Goal: Information Seeking & Learning: Learn about a topic

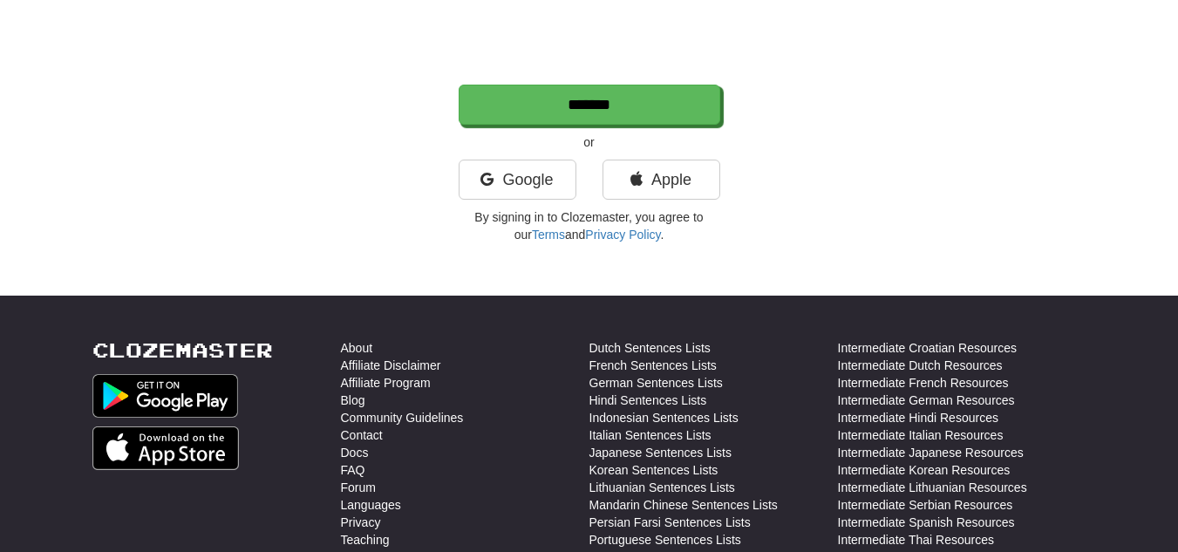
scroll to position [418, 0]
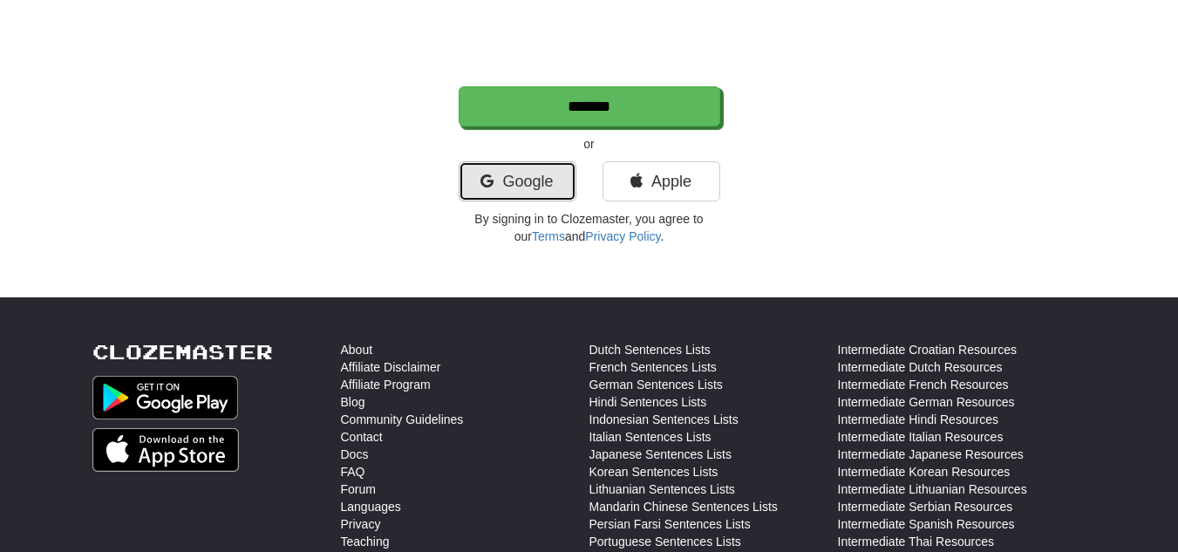
click at [517, 184] on link "Google" at bounding box center [517, 181] width 118 height 40
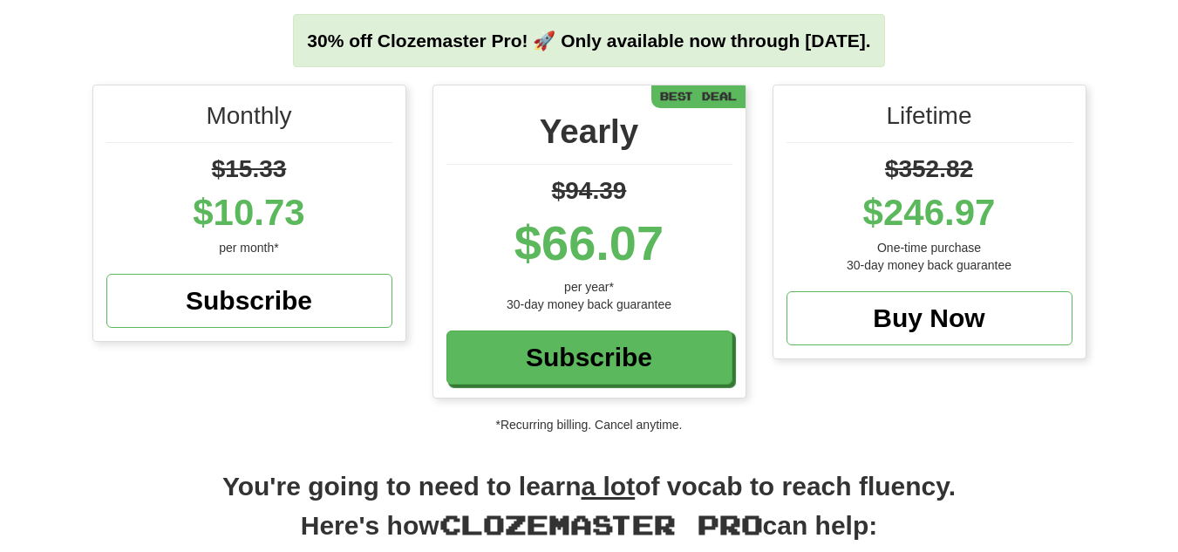
scroll to position [240, 0]
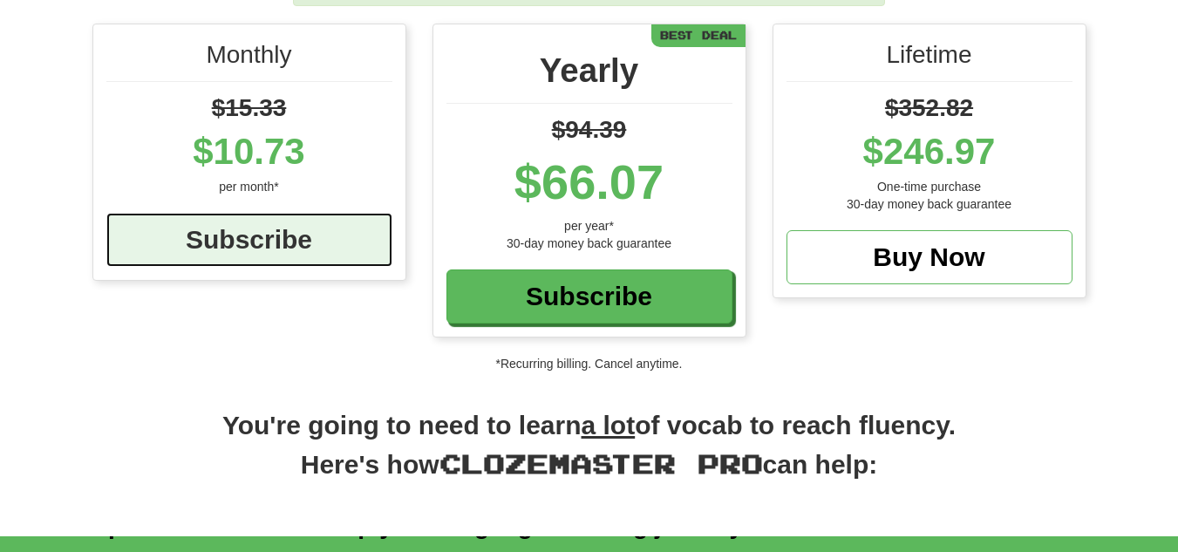
click at [288, 237] on div "Subscribe" at bounding box center [249, 240] width 286 height 54
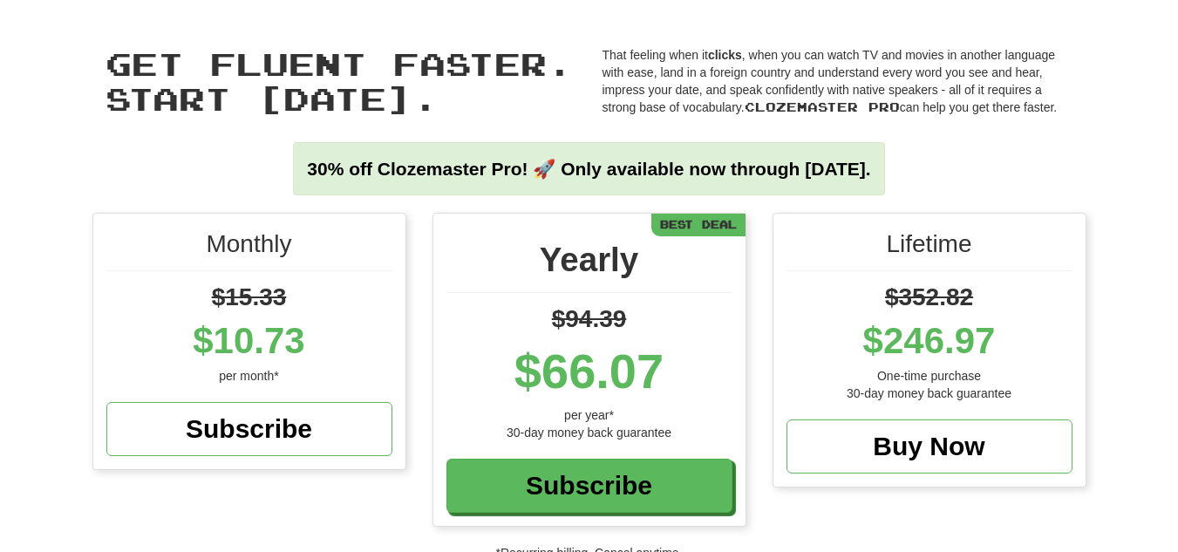
scroll to position [29, 0]
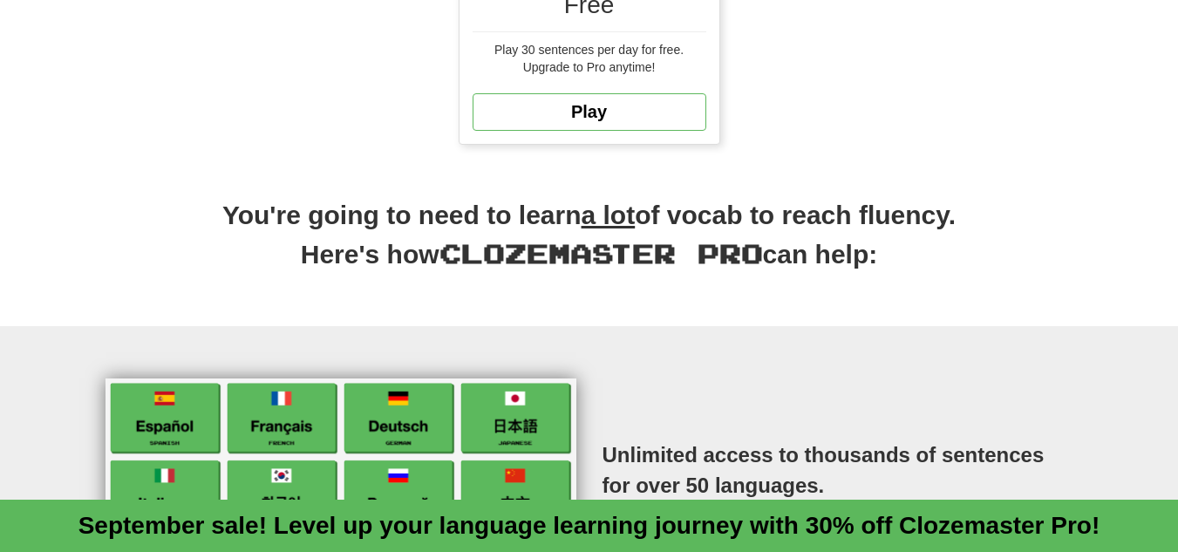
scroll to position [620, 0]
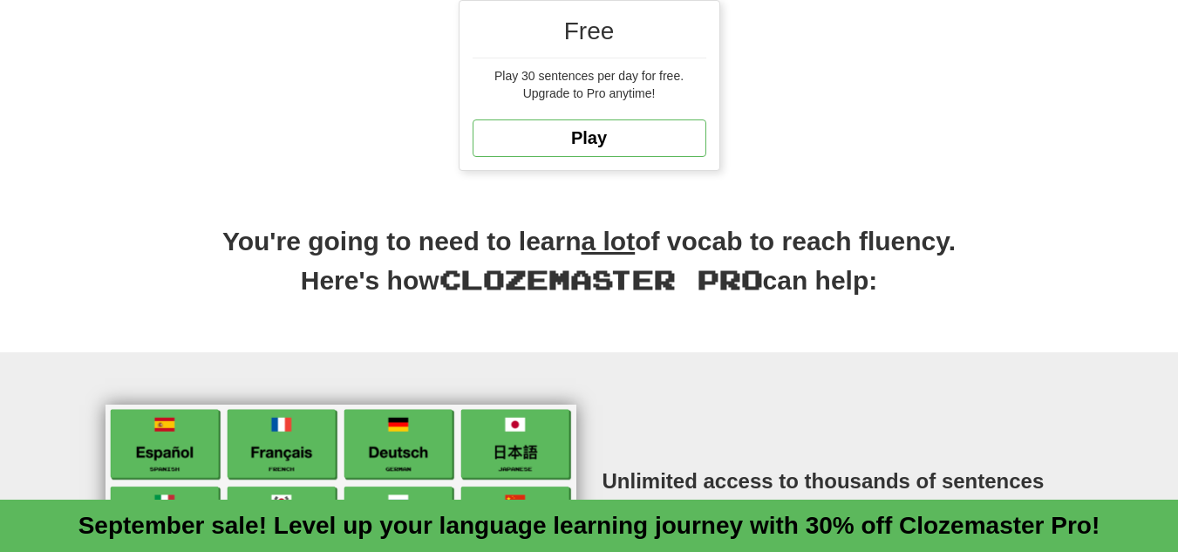
click at [655, 110] on div "Free Play 30 sentences per day for free. Upgrade to Pro anytime! Play" at bounding box center [589, 85] width 260 height 169
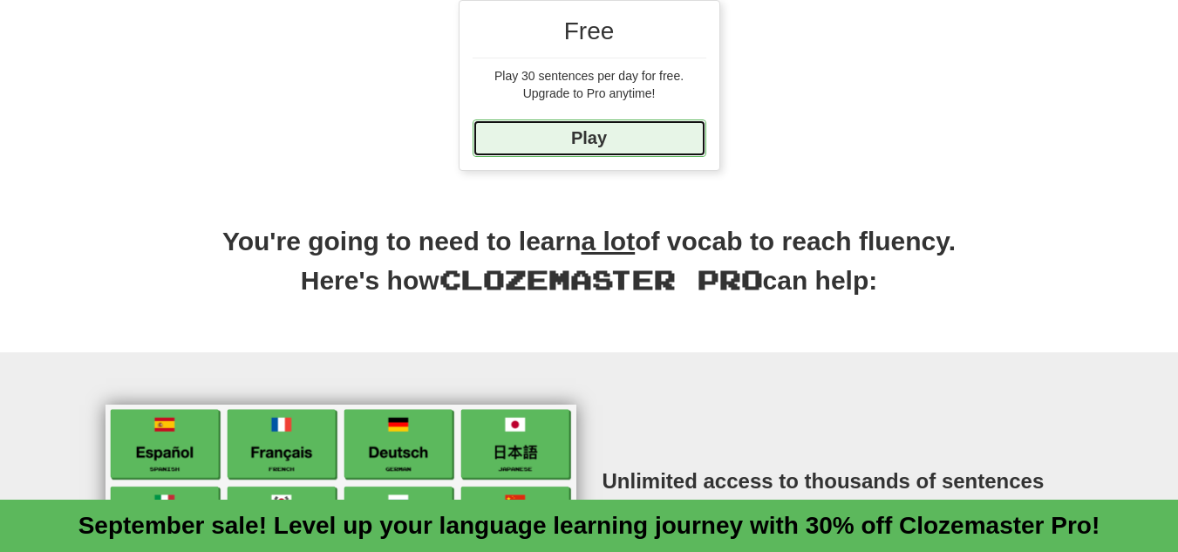
click at [631, 139] on link "Play" at bounding box center [589, 137] width 234 height 37
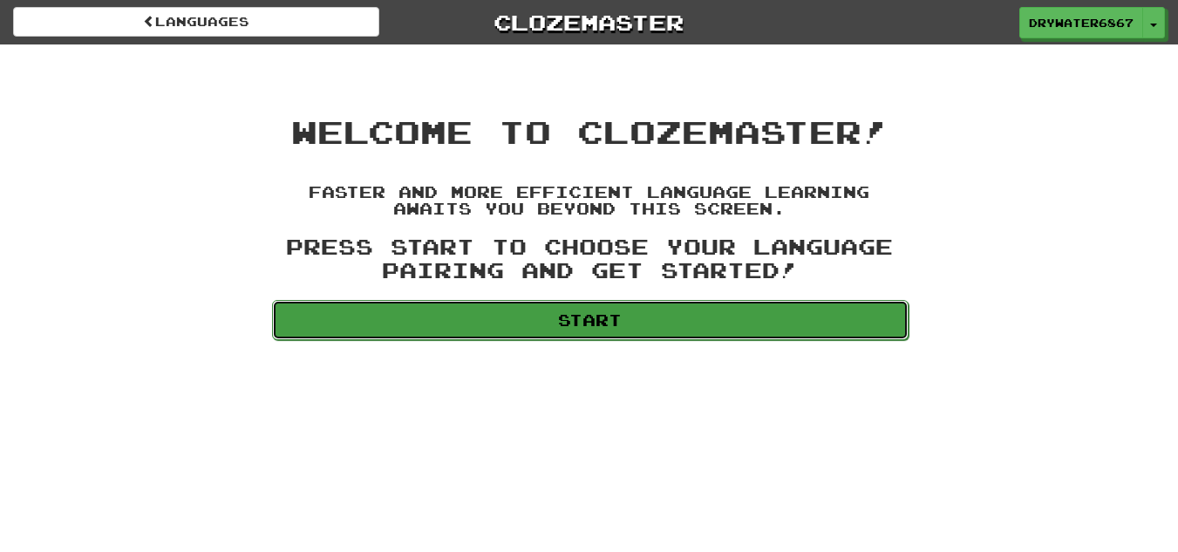
click at [616, 309] on link "Start" at bounding box center [590, 320] width 636 height 40
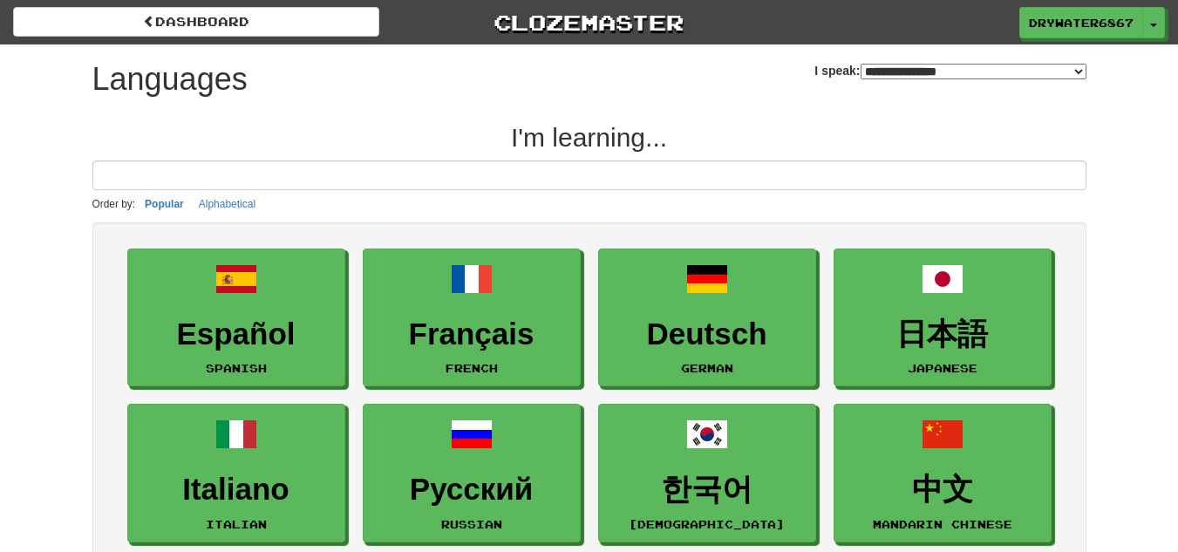
select select "*******"
click at [1156, 19] on button "Toggle Dropdown" at bounding box center [1154, 23] width 23 height 31
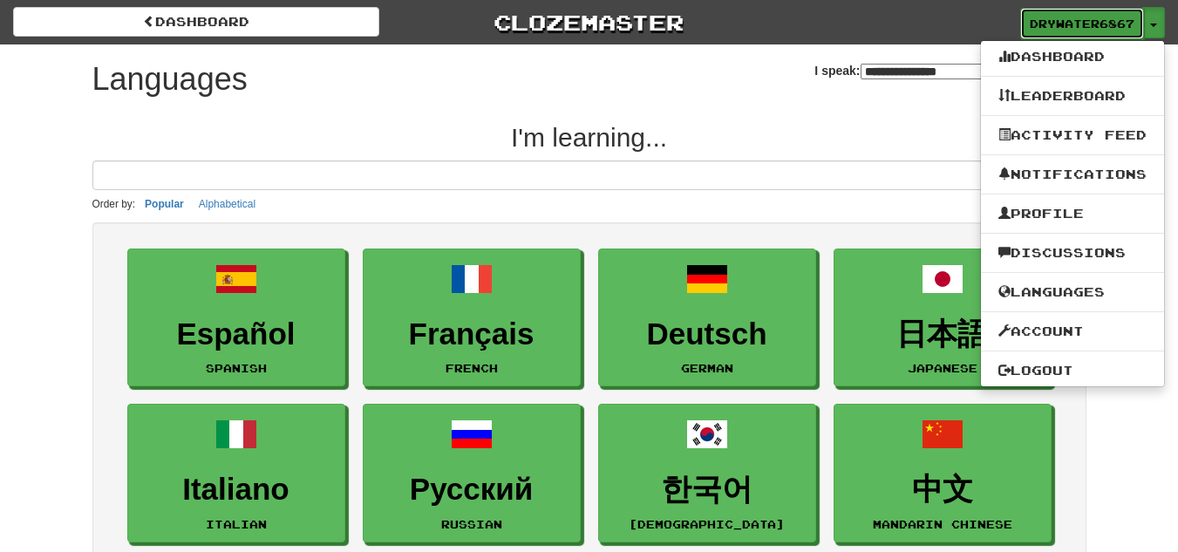
click at [1109, 24] on span "DryWater6867" at bounding box center [1081, 24] width 105 height 16
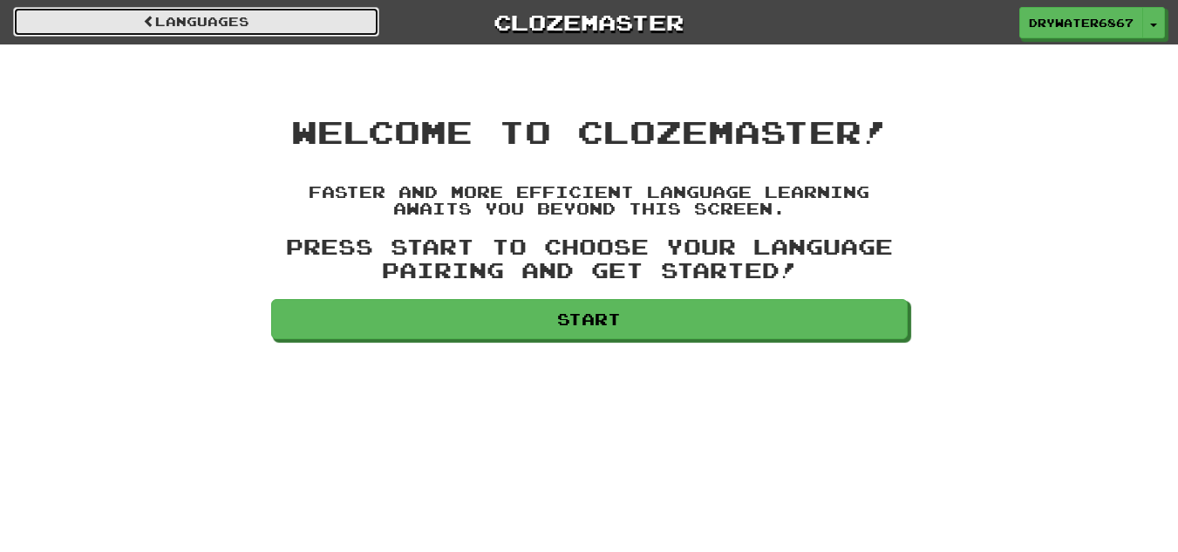
click at [146, 16] on span at bounding box center [149, 21] width 12 height 12
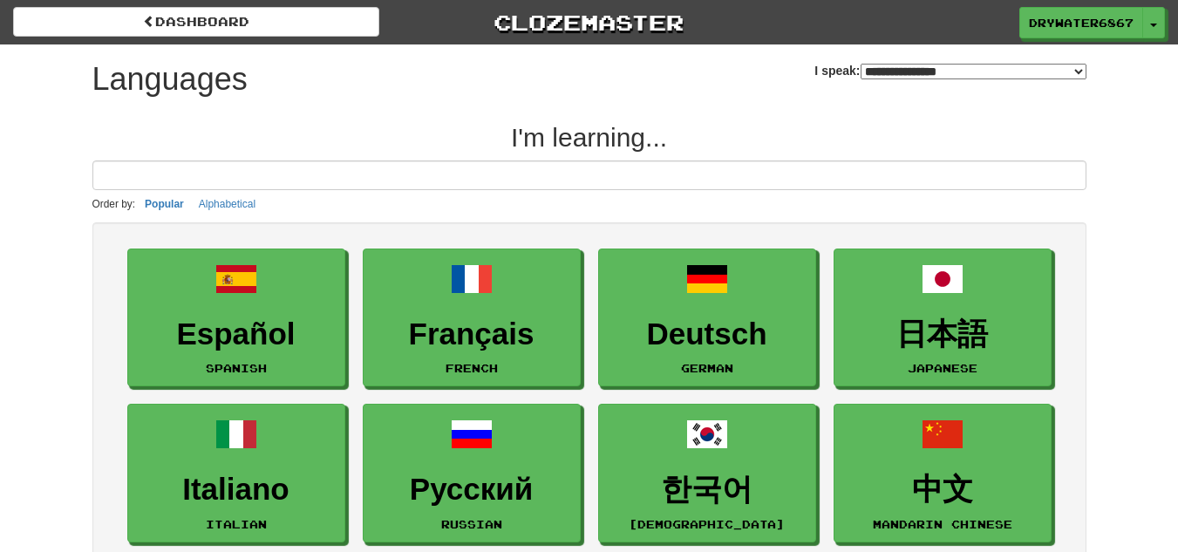
select select "*******"
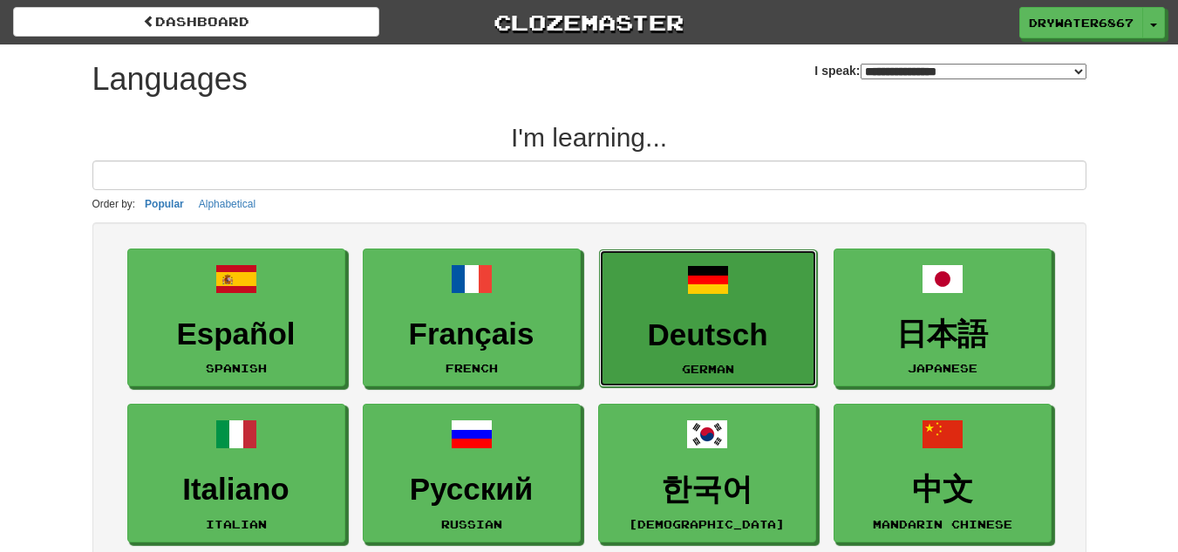
click at [632, 322] on h3 "Deutsch" at bounding box center [707, 335] width 199 height 34
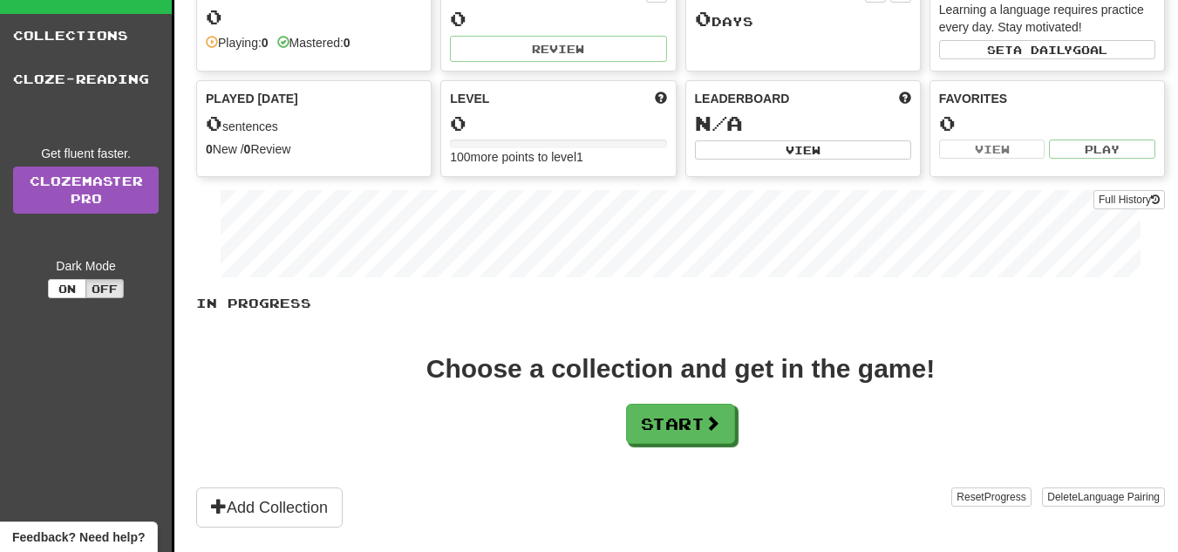
scroll to position [116, 0]
click at [720, 419] on span at bounding box center [713, 423] width 16 height 16
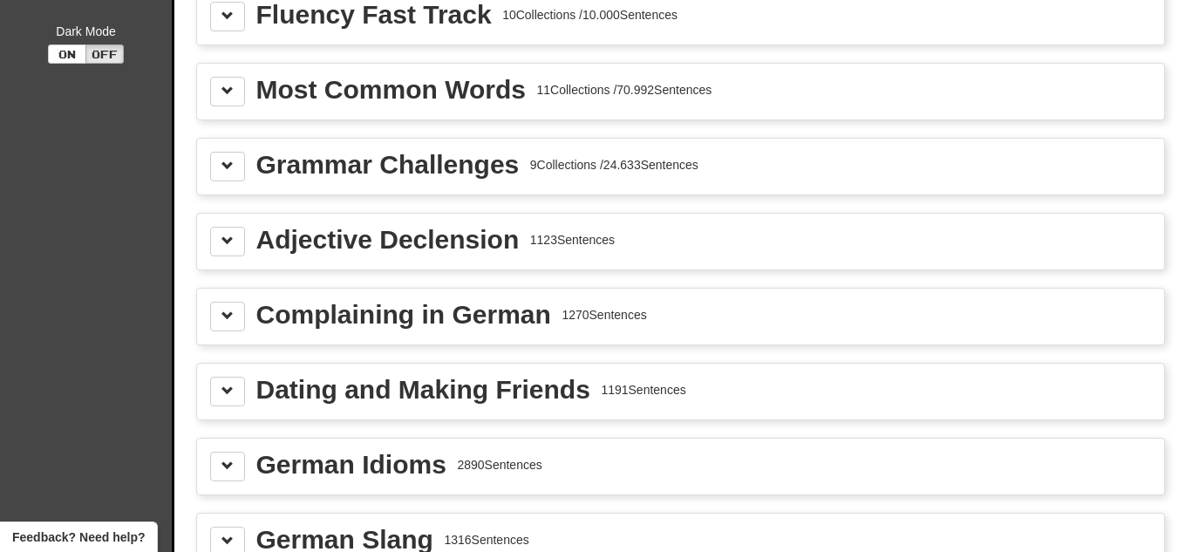
scroll to position [350, 0]
click at [755, 155] on div "Grammar Challenges 9 Collections / 24.633 Sentences" at bounding box center [680, 166] width 940 height 30
click at [248, 166] on div "Grammar Challenges 9 Collections / 24.633 Sentences" at bounding box center [680, 166] width 940 height 30
click at [236, 169] on button at bounding box center [227, 166] width 35 height 30
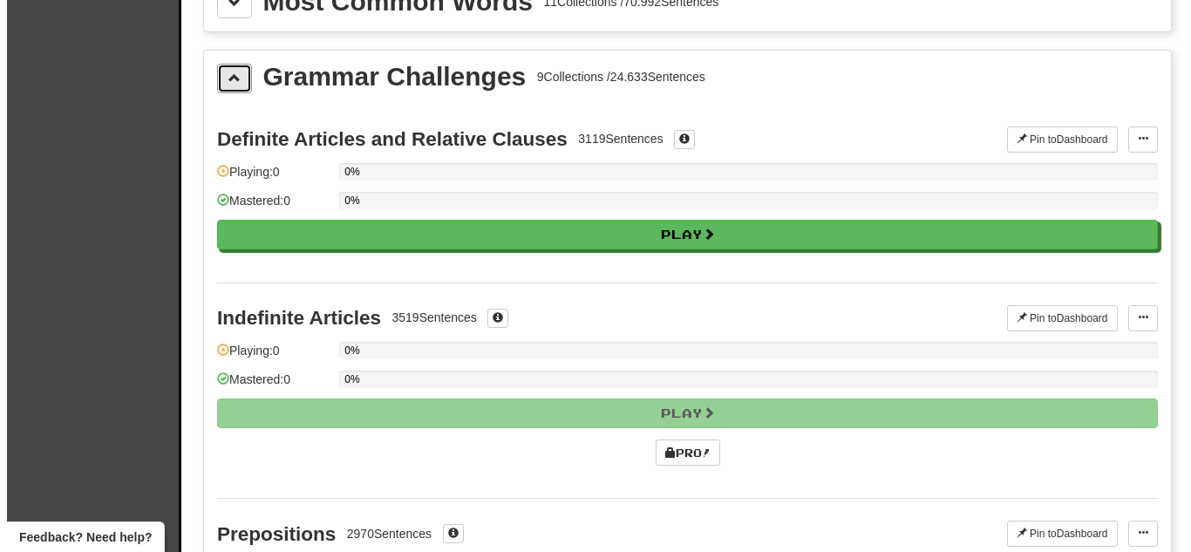
scroll to position [465, 0]
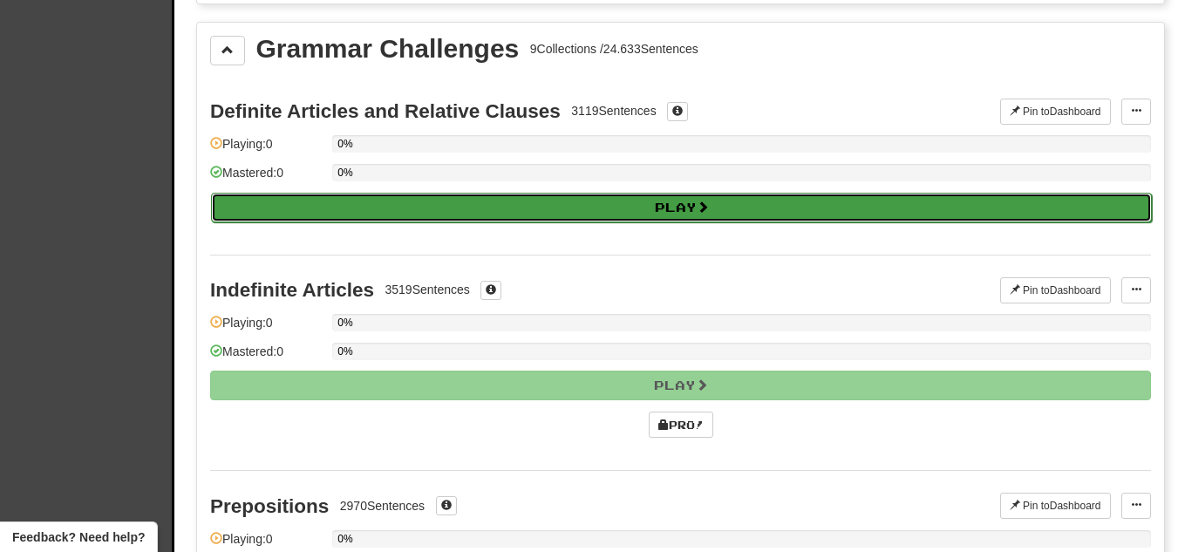
click at [668, 194] on button "Play" at bounding box center [681, 208] width 940 height 30
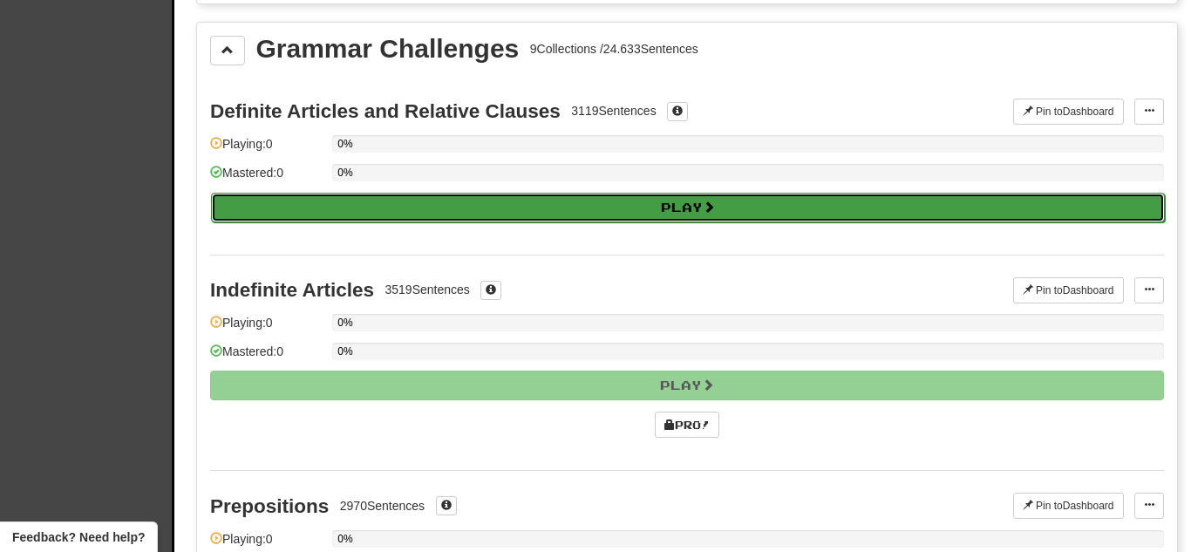
select select "**"
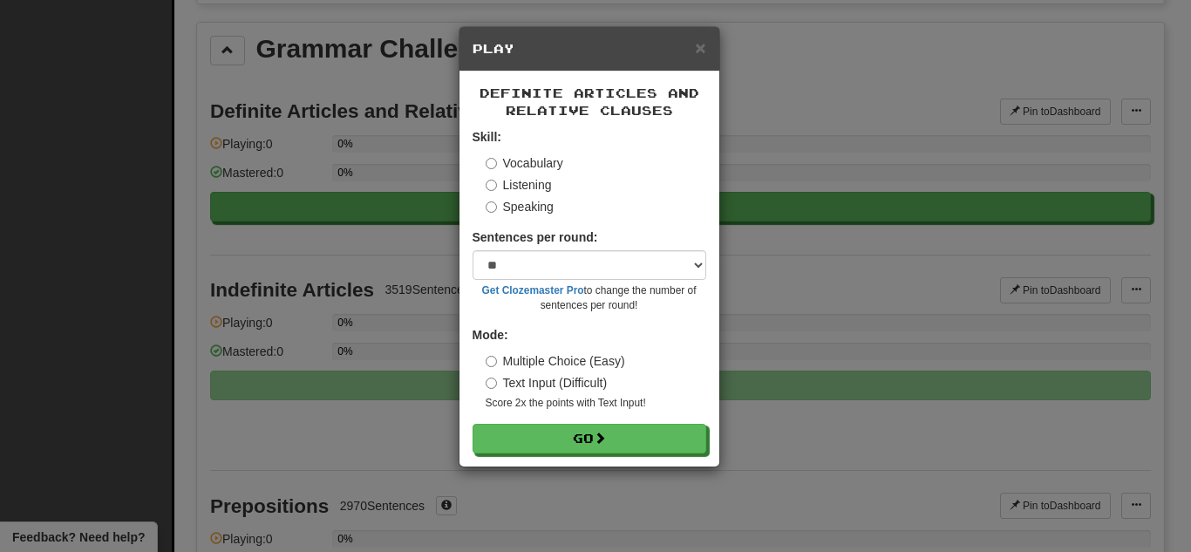
click at [540, 383] on label "Text Input (Difficult)" at bounding box center [546, 382] width 122 height 17
click at [595, 254] on select "* ** ** ** ** ** *** ********" at bounding box center [589, 265] width 234 height 30
click at [770, 248] on div "× Play Definite Articles and Relative Clauses Skill: Vocabulary Listening Speak…" at bounding box center [595, 276] width 1191 height 552
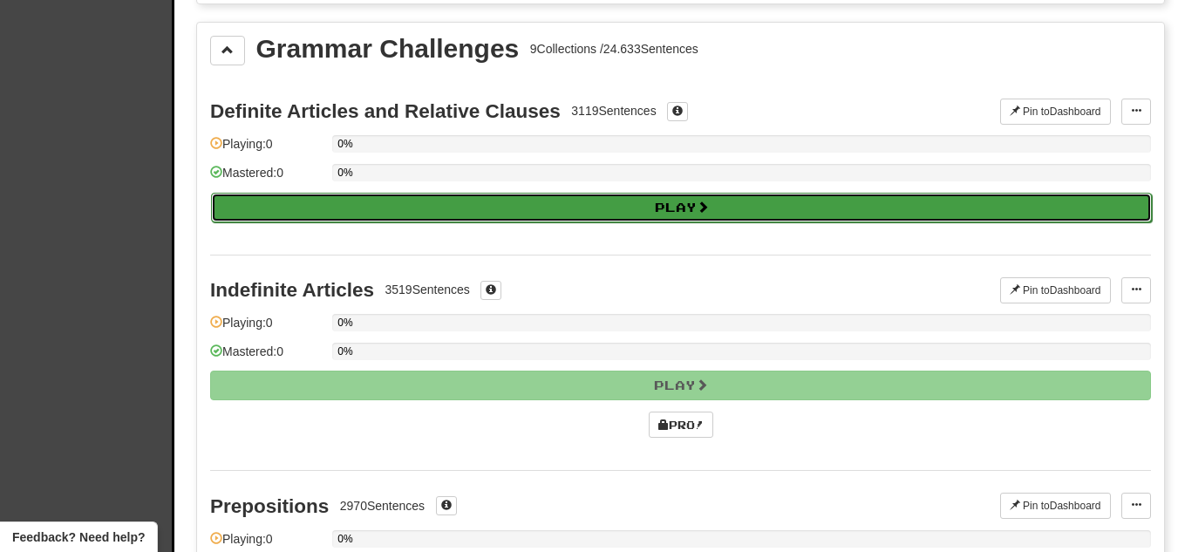
click at [705, 206] on span at bounding box center [702, 206] width 12 height 12
select select "**"
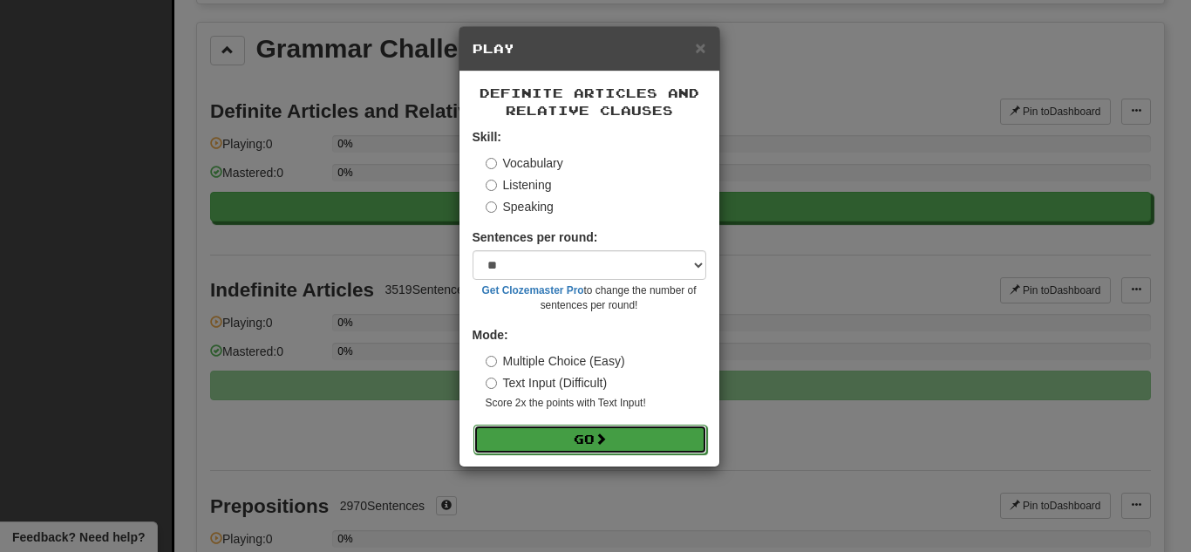
click at [555, 438] on button "Go" at bounding box center [590, 439] width 234 height 30
